Goal: Find specific page/section

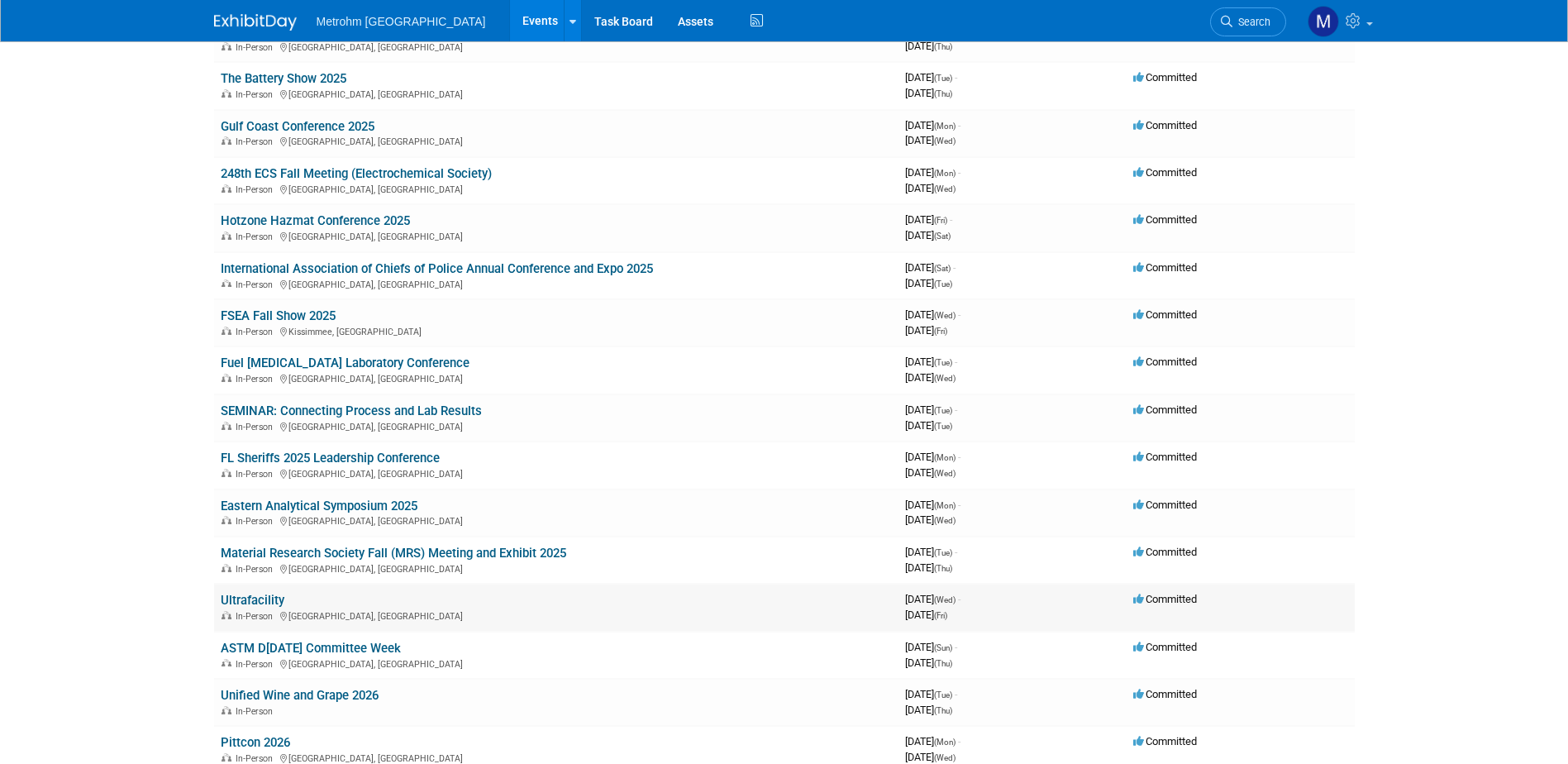
scroll to position [165, 0]
click at [283, 505] on link "Eastern Analytical Symposium 2025" at bounding box center [319, 506] width 197 height 15
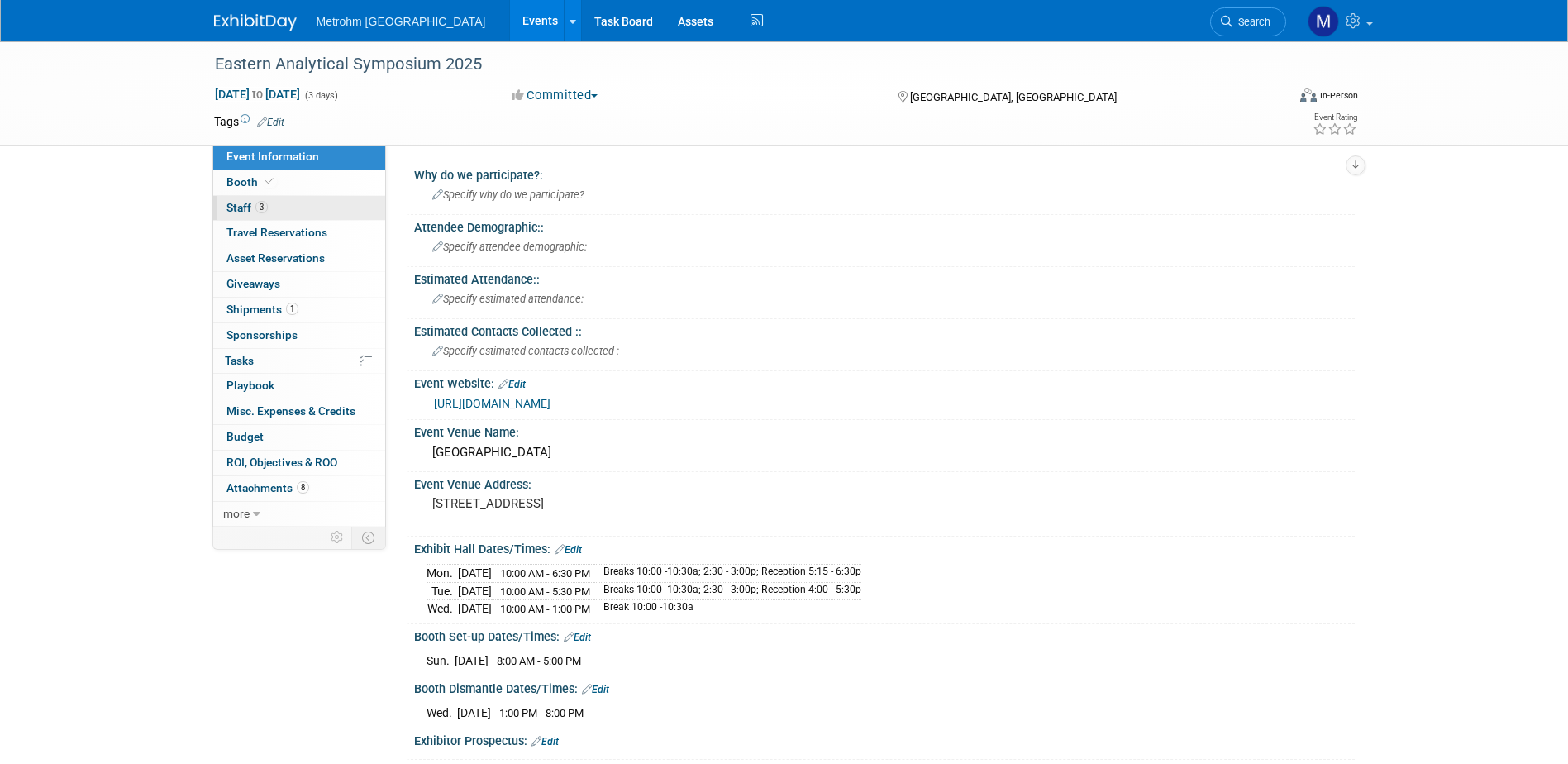
click at [229, 205] on span "Staff 3" at bounding box center [247, 207] width 41 height 13
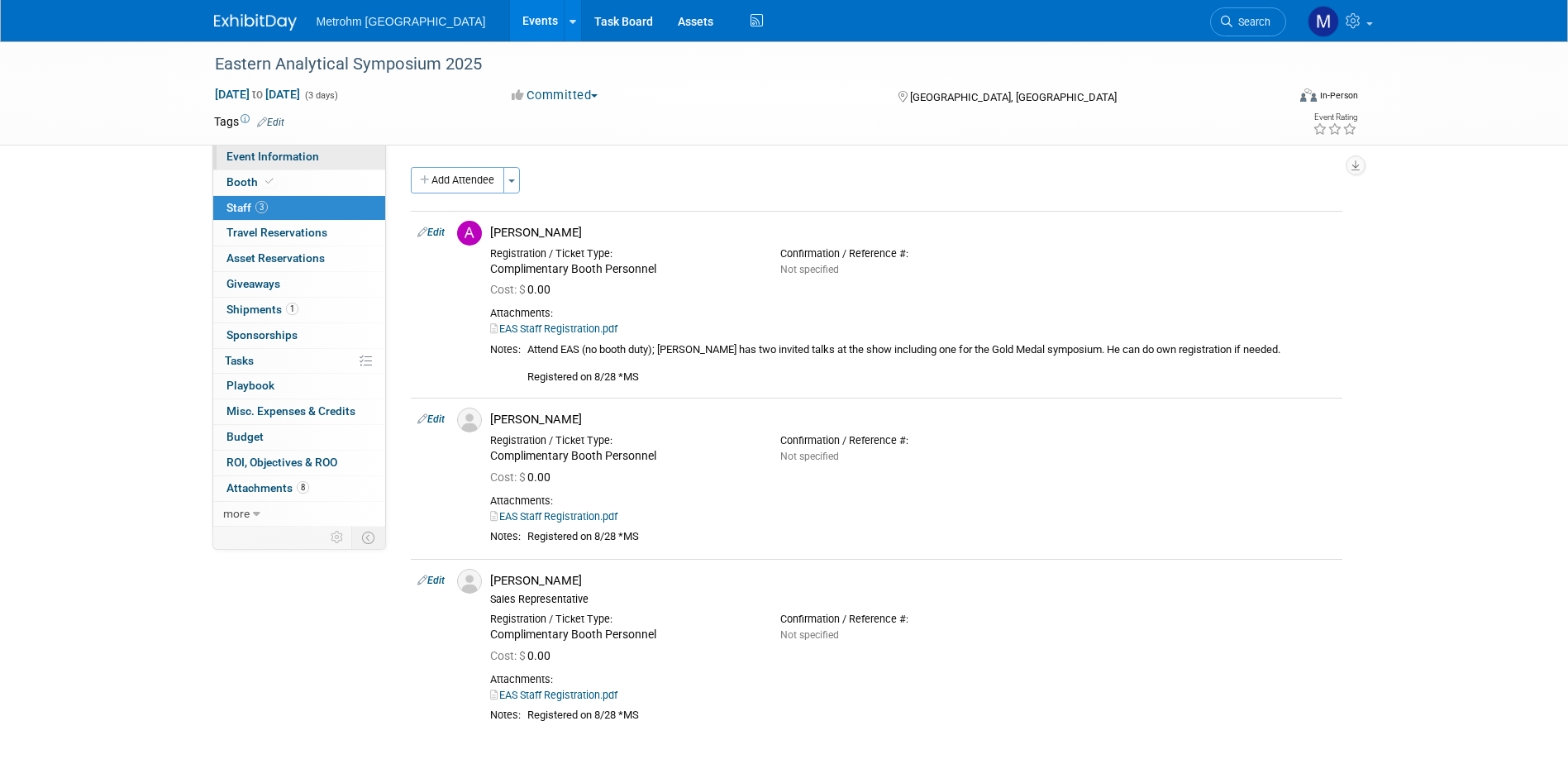
click at [272, 165] on link "Event Information" at bounding box center [298, 157] width 172 height 25
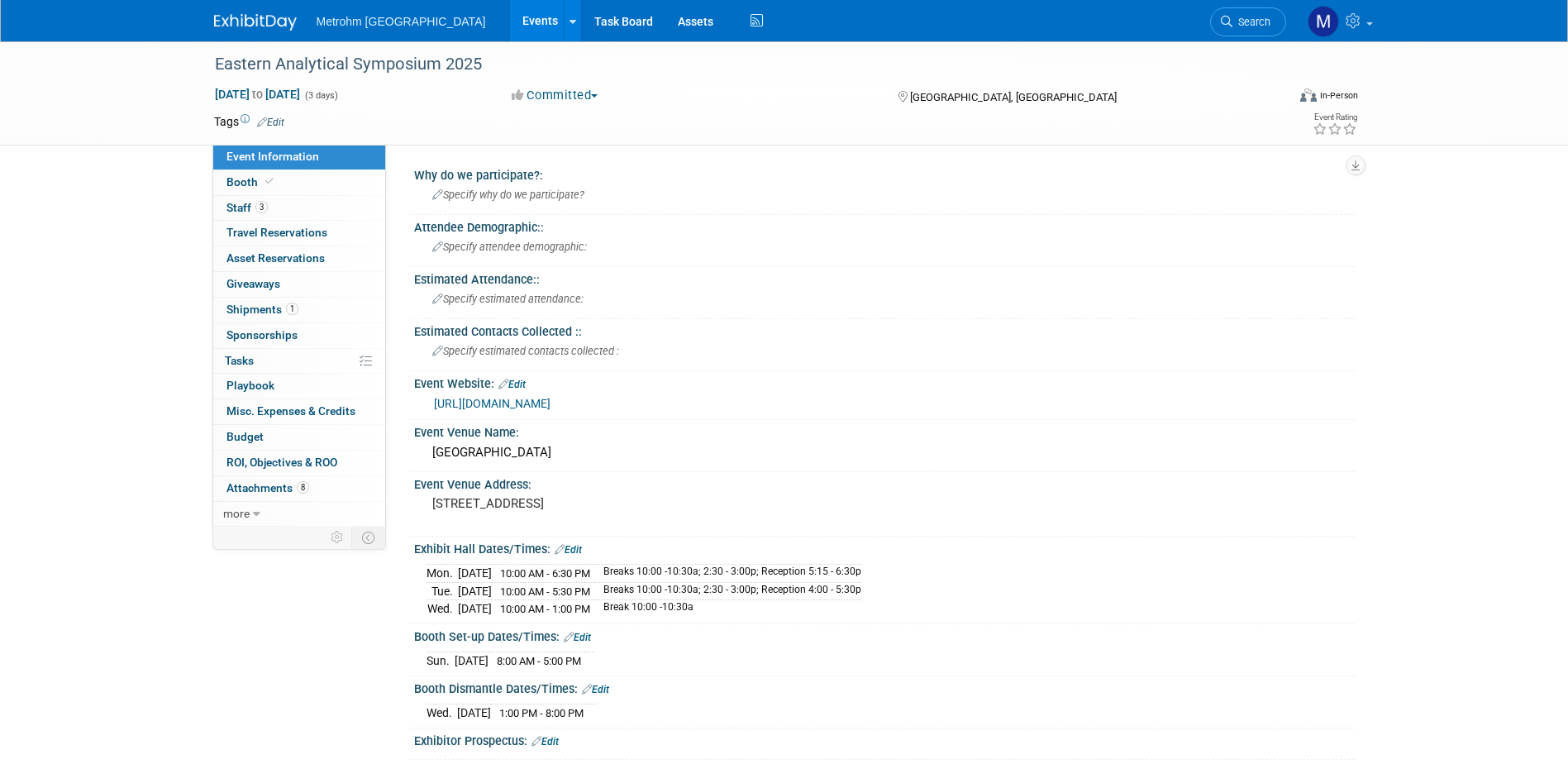
scroll to position [83, 0]
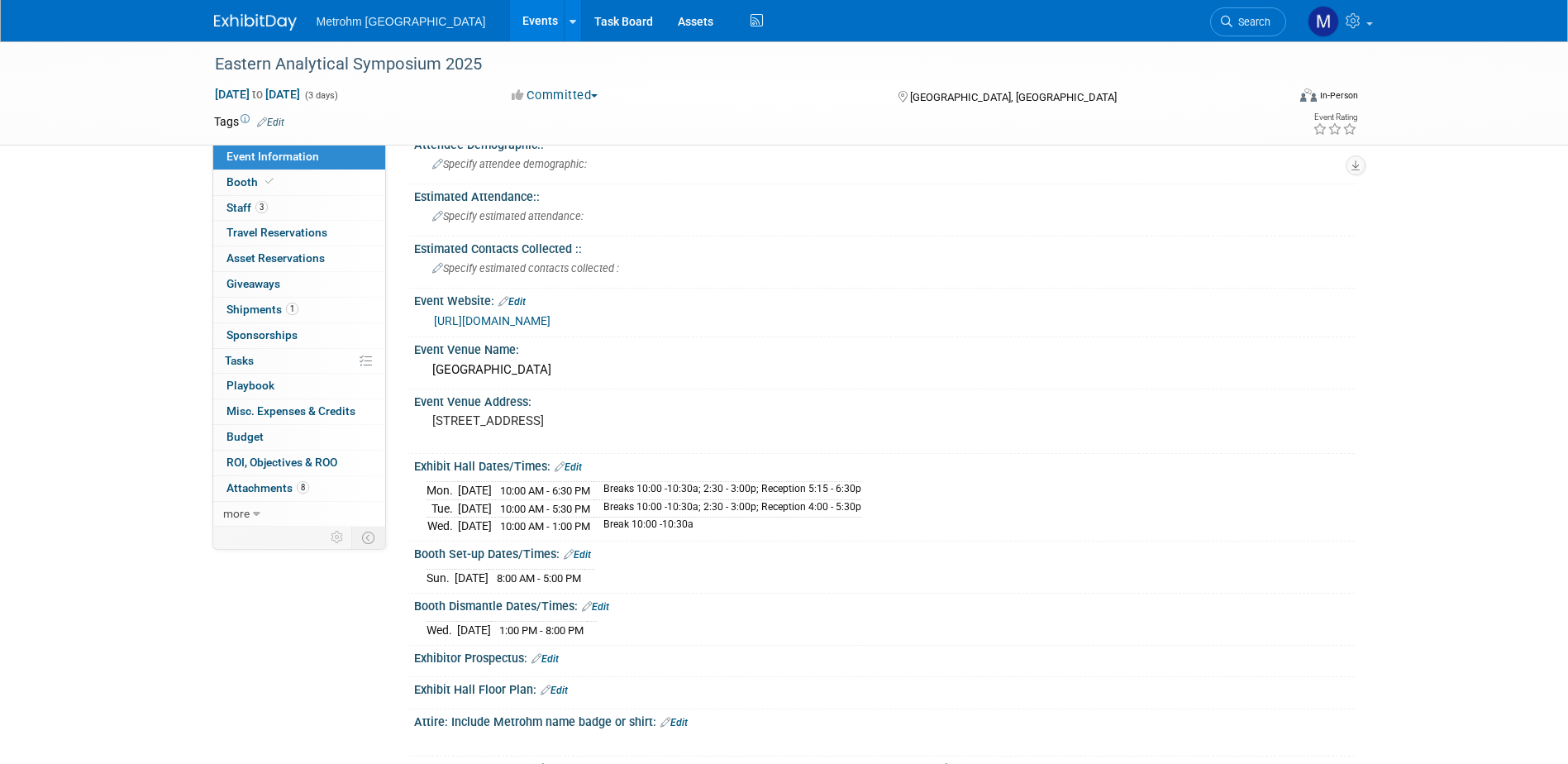
click at [222, 27] on img at bounding box center [255, 22] width 83 height 16
